Goal: Task Accomplishment & Management: Manage account settings

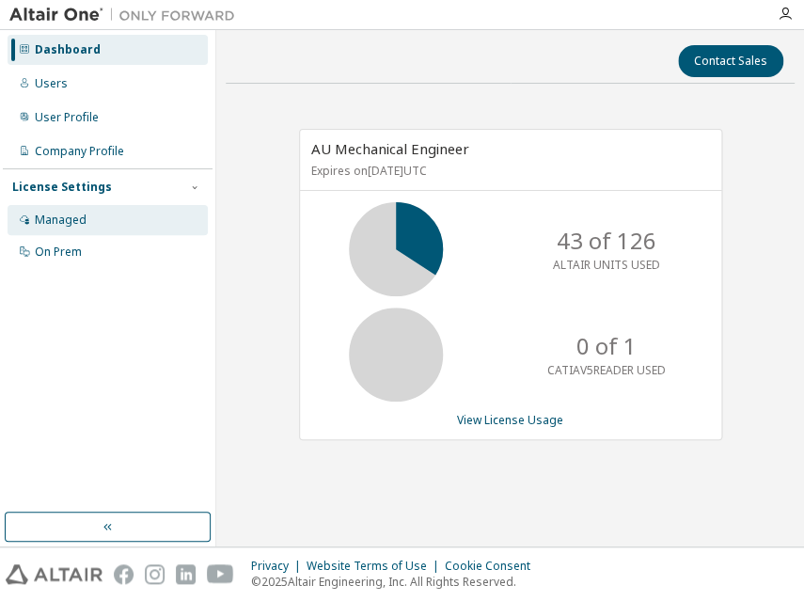
click at [75, 216] on div "Managed" at bounding box center [61, 219] width 52 height 15
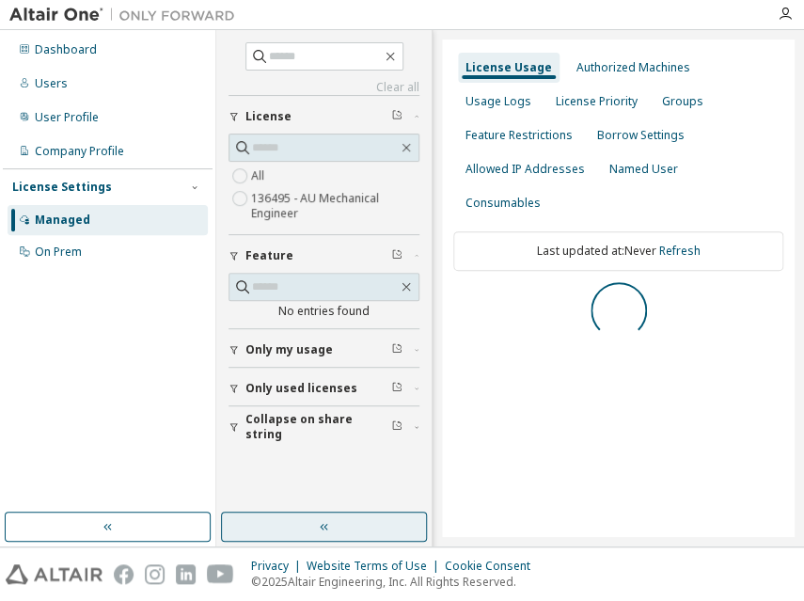
click at [324, 529] on icon "button" at bounding box center [324, 526] width 15 height 15
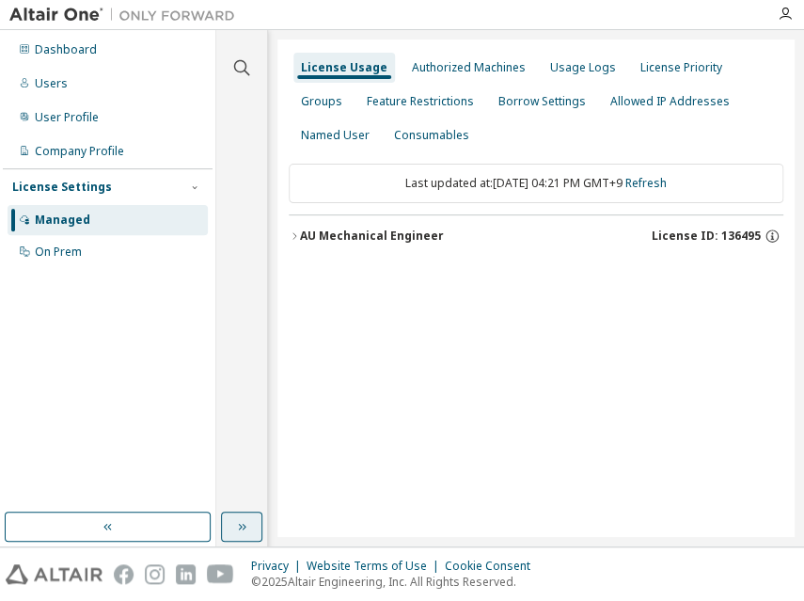
click at [417, 244] on button "AU Mechanical Engineer License ID: 136495" at bounding box center [536, 235] width 495 height 41
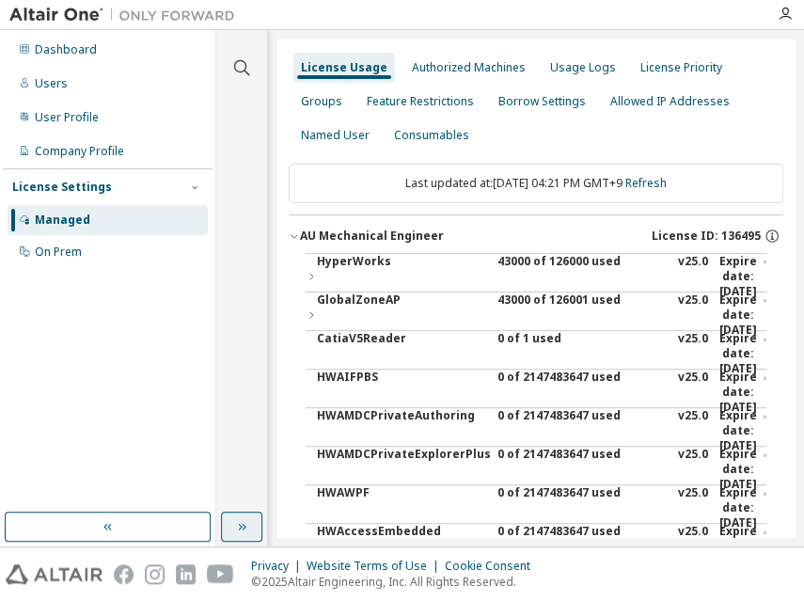
click at [505, 270] on div "43000 of 126000 used" at bounding box center [581, 276] width 169 height 45
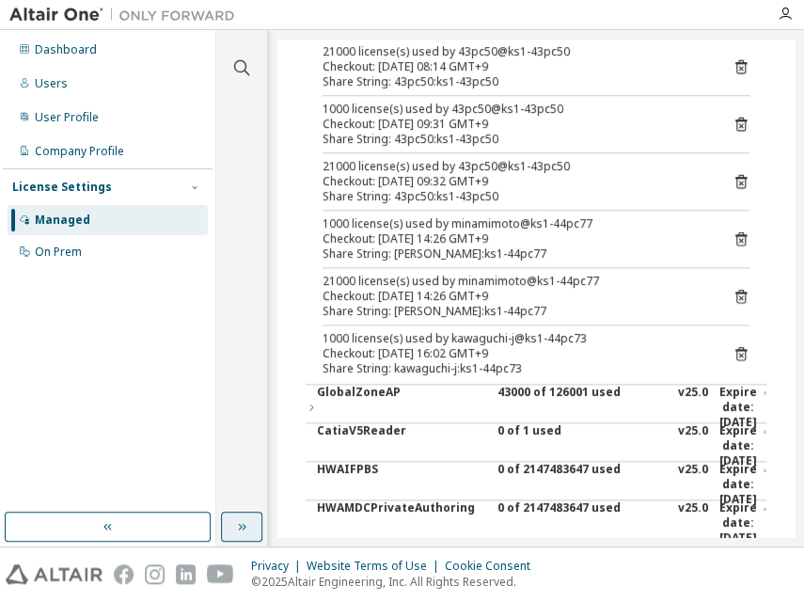
scroll to position [427, 0]
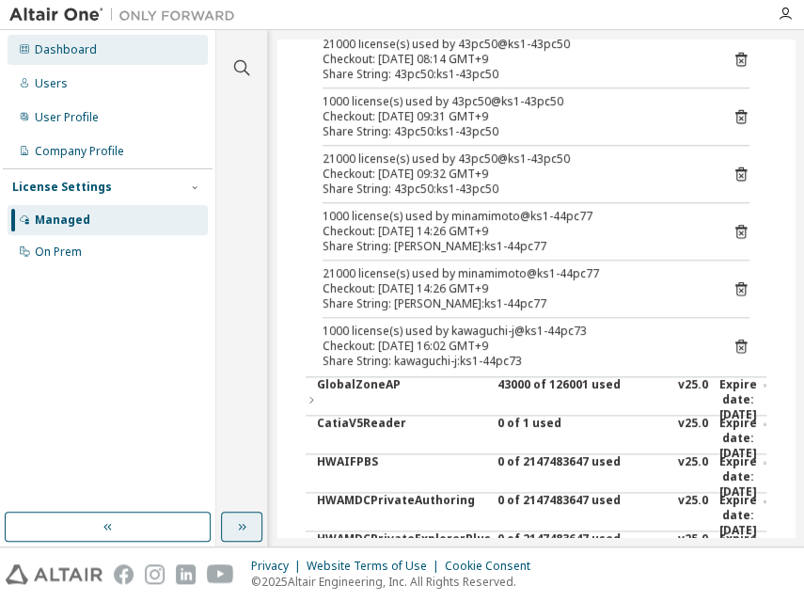
click at [70, 55] on div "Dashboard" at bounding box center [66, 49] width 62 height 15
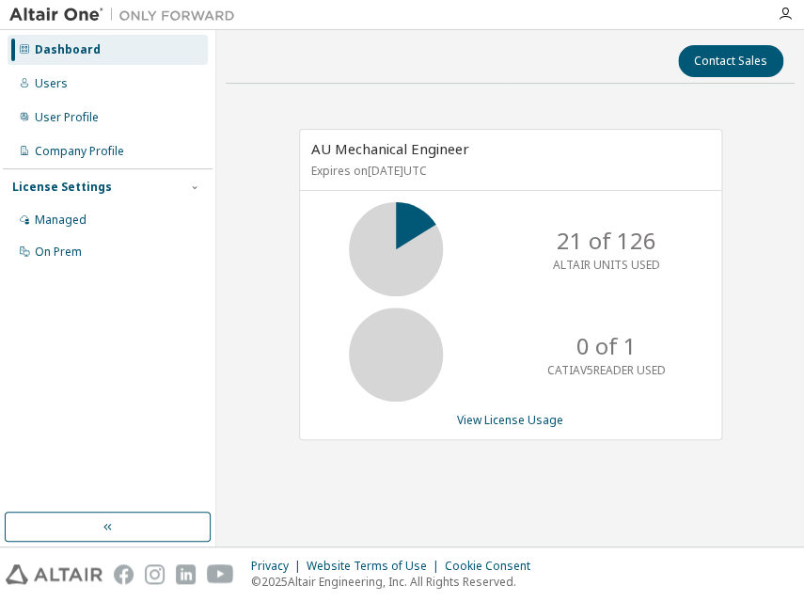
click at [117, 401] on div "Dashboard Users User Profile Company Profile License Settings Managed On Prem" at bounding box center [108, 271] width 210 height 477
click at [71, 206] on div "Managed" at bounding box center [108, 220] width 200 height 30
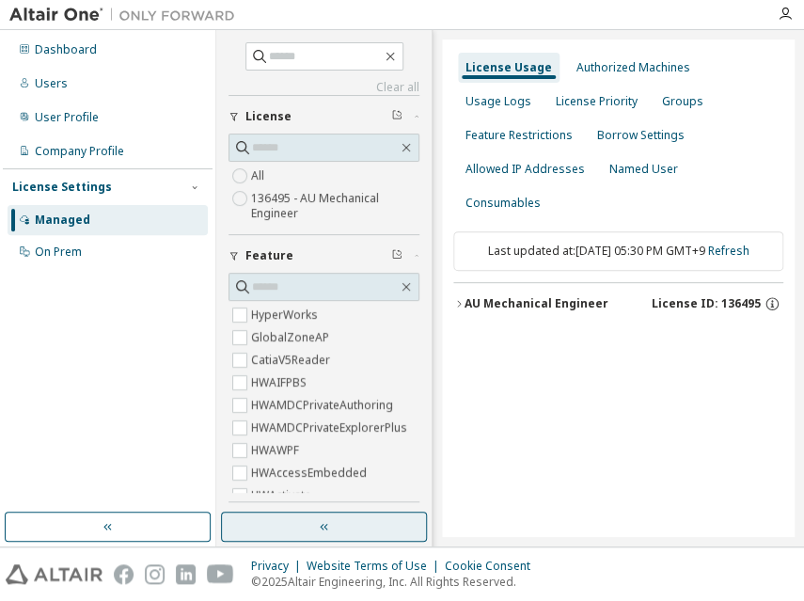
click at [330, 521] on icon "button" at bounding box center [324, 526] width 15 height 15
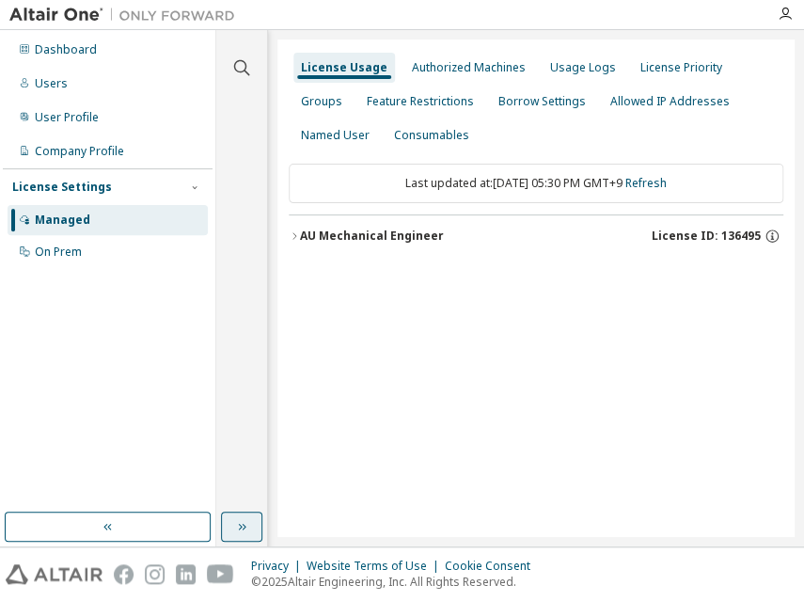
click at [397, 242] on div "AU Mechanical Engineer" at bounding box center [372, 235] width 144 height 15
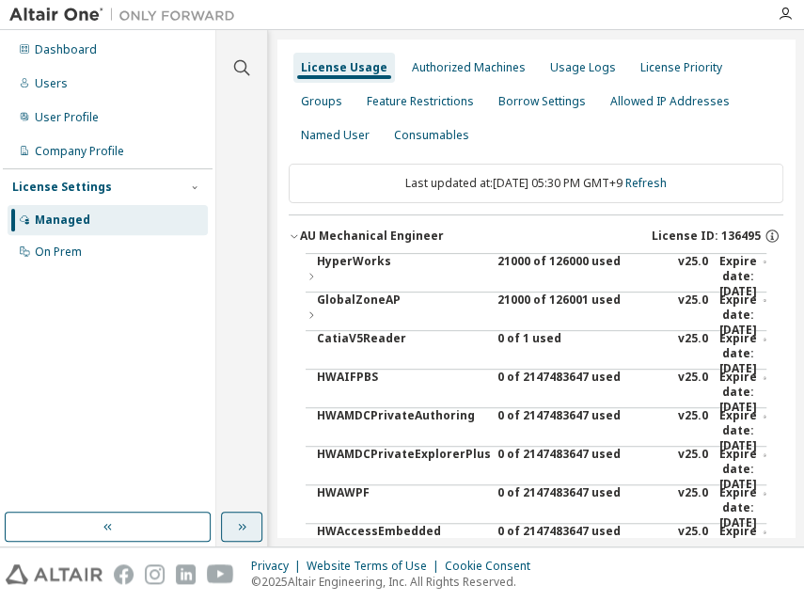
click at [539, 266] on div "21000 of 126000 used" at bounding box center [581, 276] width 169 height 45
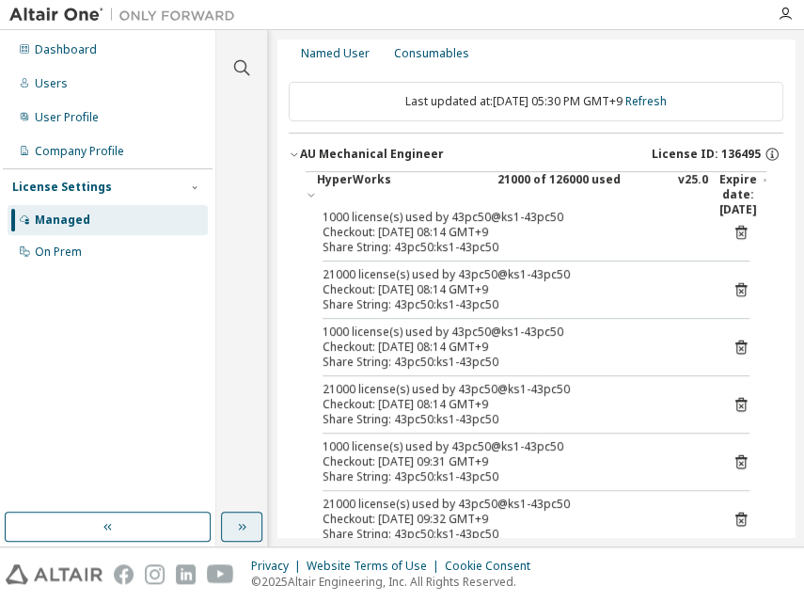
scroll to position [341, 0]
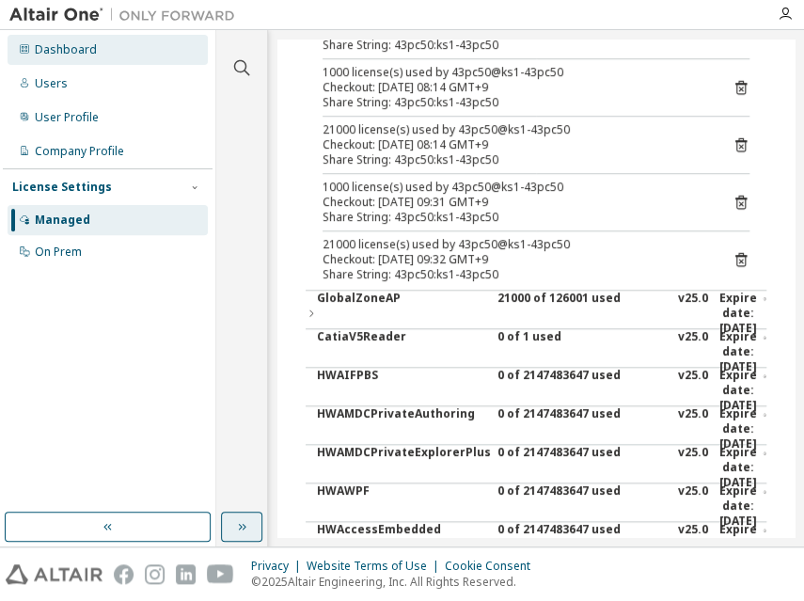
click at [71, 42] on div "Dashboard" at bounding box center [66, 49] width 62 height 15
